Goal: Task Accomplishment & Management: Manage account settings

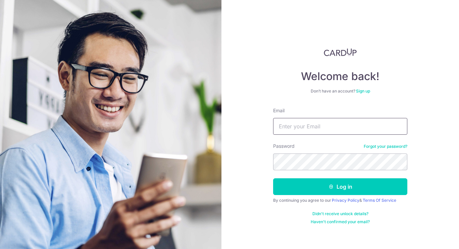
drag, startPoint x: 314, startPoint y: 136, endPoint x: 316, endPoint y: 131, distance: 5.0
click at [315, 136] on form "Email Password Forgot your password? Log in By continuing you agree to our Priv…" at bounding box center [340, 166] width 134 height 118
click at [316, 131] on input "Email" at bounding box center [340, 126] width 134 height 17
type input "yongqiang84@gmail.com"
click at [273, 179] on button "Log in" at bounding box center [340, 187] width 134 height 17
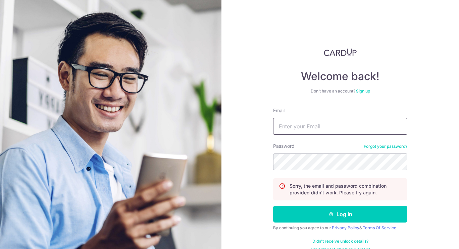
click at [325, 130] on input "Email" at bounding box center [340, 126] width 134 height 17
type input "yongqiang84@gmail.com"
click at [273, 206] on button "Log in" at bounding box center [340, 214] width 134 height 17
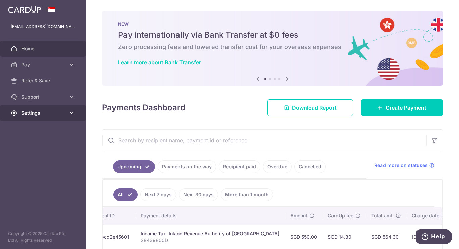
click at [47, 109] on link "Settings" at bounding box center [43, 113] width 86 height 16
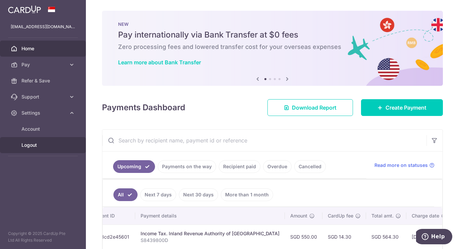
click at [37, 147] on span "Logout" at bounding box center [43, 145] width 44 height 7
